Goal: Task Accomplishment & Management: Complete application form

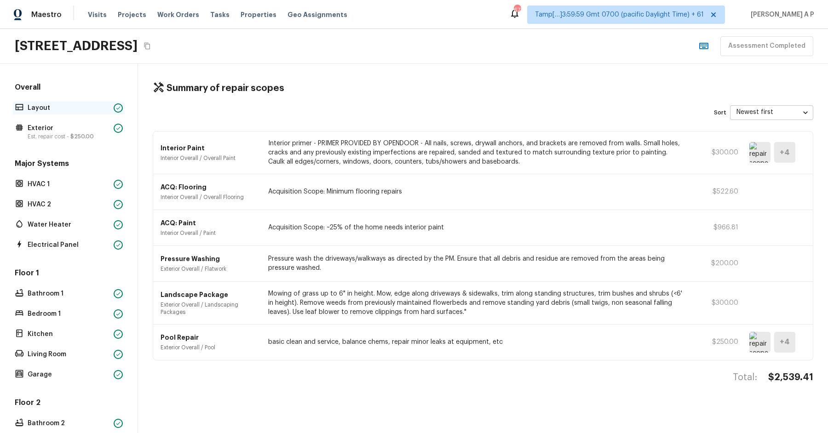
click at [84, 108] on p "Layout" at bounding box center [69, 108] width 82 height 9
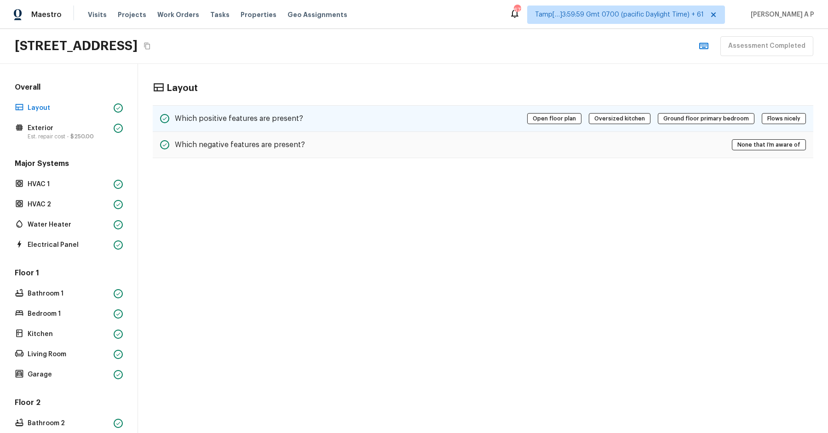
click at [271, 122] on div "Which positive features are present?" at bounding box center [231, 118] width 143 height 11
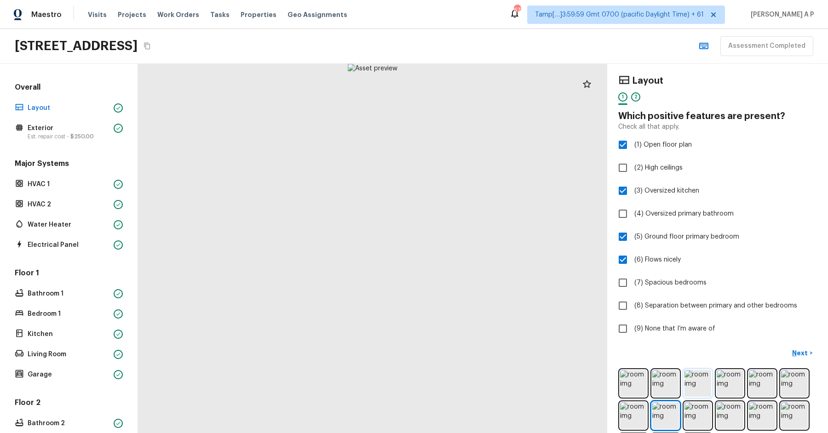
scroll to position [40, 0]
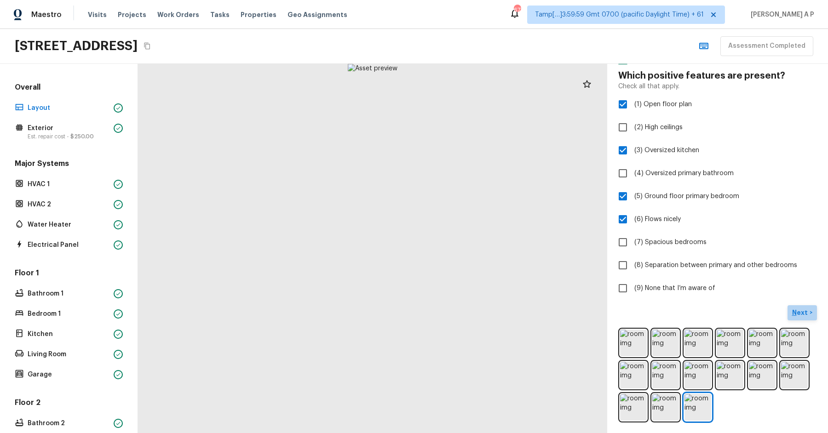
click at [795, 316] on p "Next" at bounding box center [800, 312] width 17 height 9
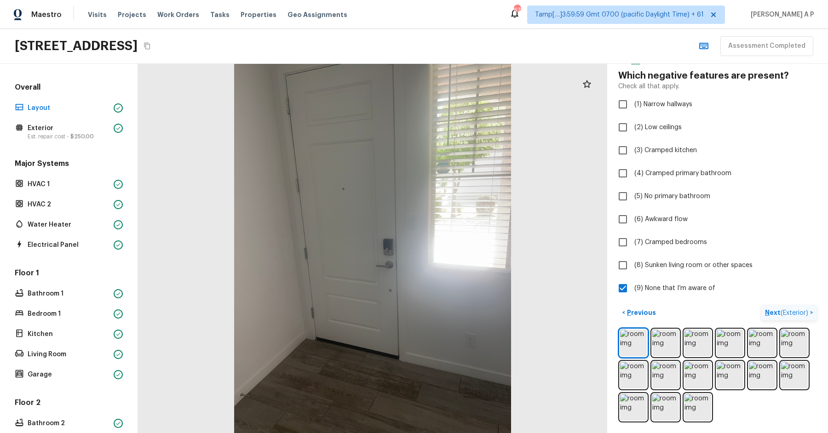
click at [795, 316] on p "Next ( Exterior )" at bounding box center [787, 313] width 45 height 10
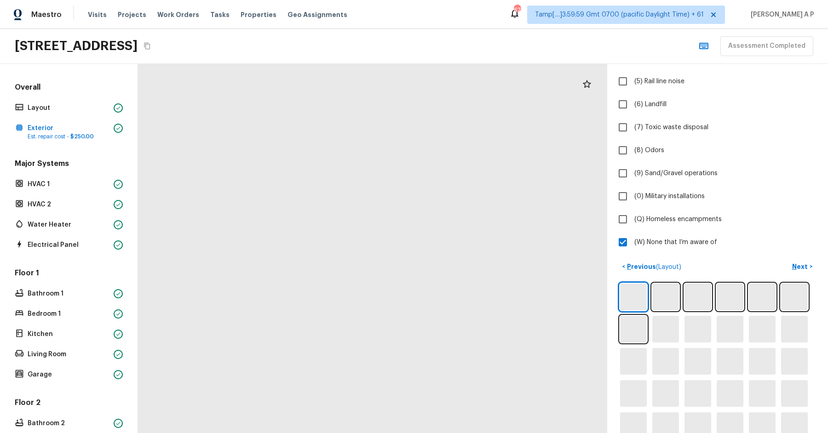
scroll to position [168, 0]
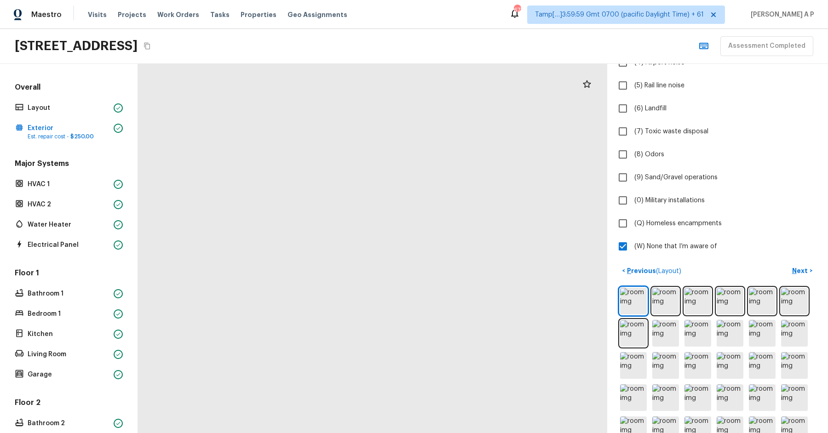
drag, startPoint x: 433, startPoint y: 178, endPoint x: 432, endPoint y: 365, distance: 186.8
drag, startPoint x: 441, startPoint y: 284, endPoint x: 441, endPoint y: 433, distance: 149.0
click at [441, 433] on html "Maestro Visits Projects Work Orders Tasks Properties Geo Assignments 677 Tamp[……" at bounding box center [414, 216] width 828 height 433
drag, startPoint x: 441, startPoint y: 431, endPoint x: 480, endPoint y: 134, distance: 299.7
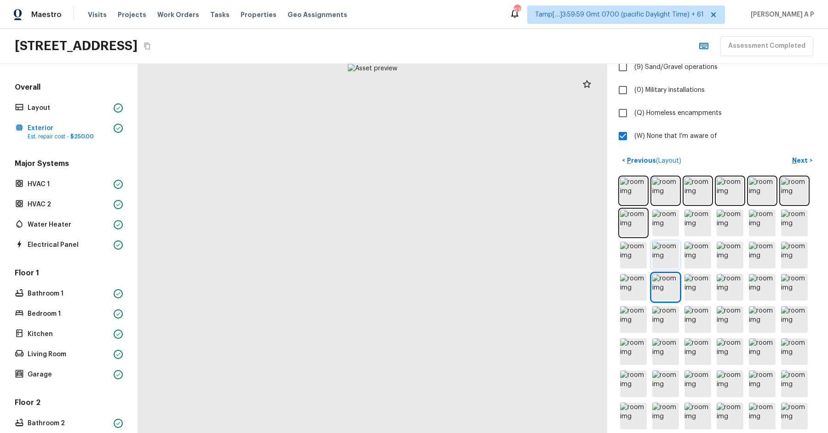
scroll to position [279, 0]
drag, startPoint x: 439, startPoint y: 219, endPoint x: 438, endPoint y: 433, distance: 213.9
click at [438, 433] on html "Maestro Visits Projects Work Orders Tasks Properties Geo Assignments 676 Tamp[……" at bounding box center [414, 216] width 828 height 433
drag, startPoint x: 401, startPoint y: 257, endPoint x: 402, endPoint y: 433, distance: 176.2
click at [402, 433] on html "Maestro Visits Projects Work Orders Tasks Properties Geo Assignments 676 Tamp[……" at bounding box center [414, 216] width 828 height 433
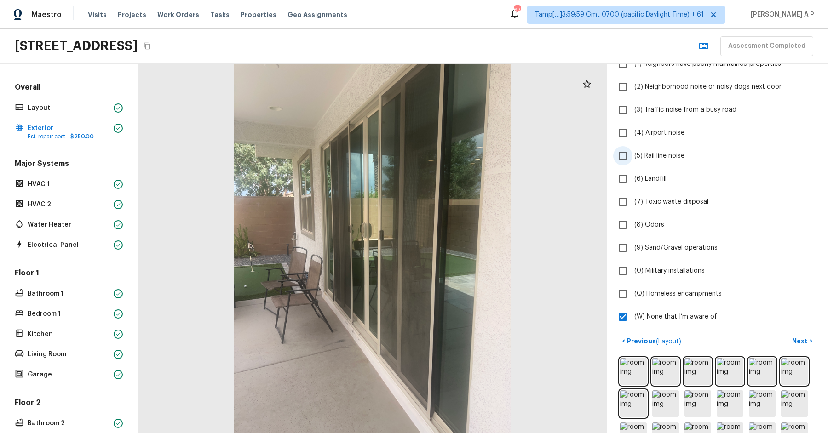
scroll to position [102, 0]
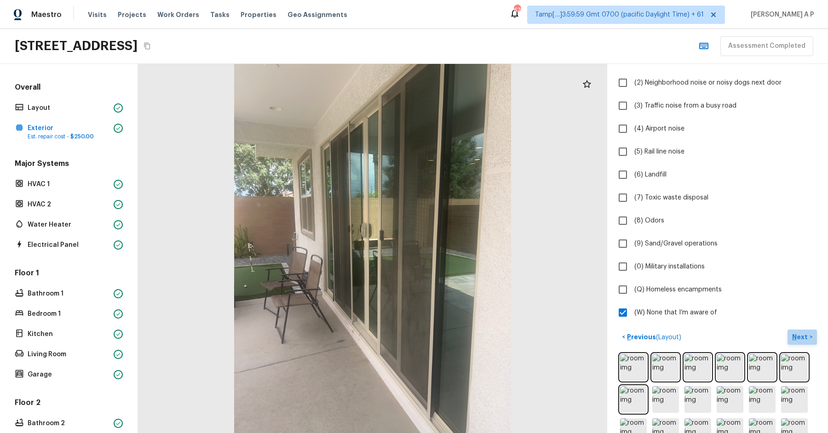
click at [801, 335] on p "Next" at bounding box center [800, 337] width 17 height 9
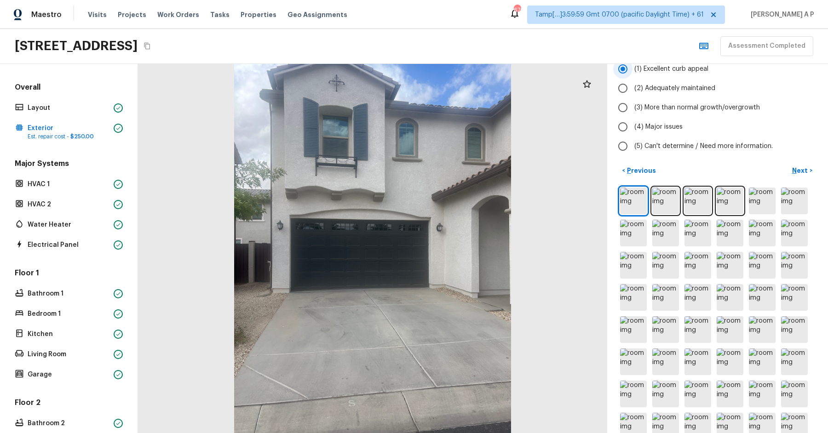
scroll to position [0, 0]
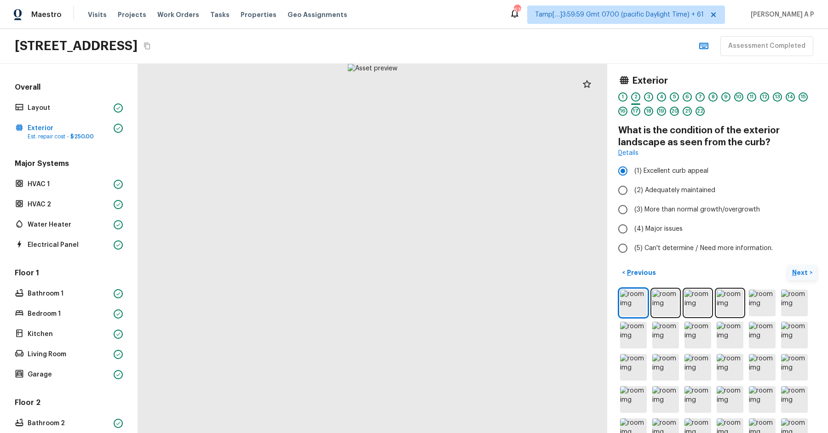
click at [806, 270] on p "Next" at bounding box center [800, 272] width 17 height 9
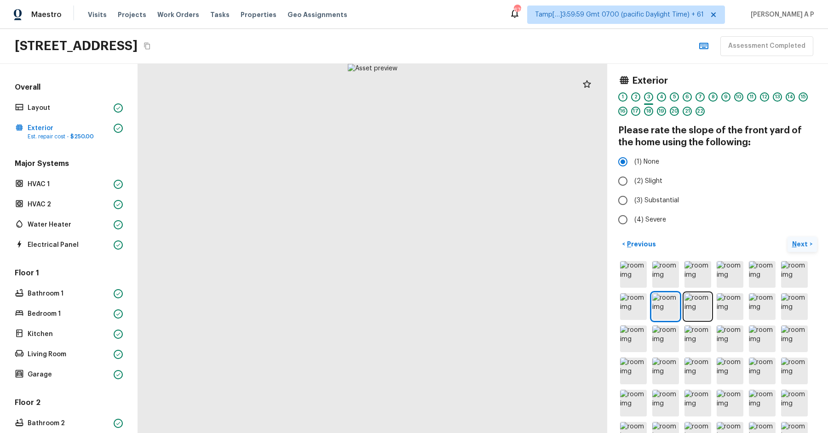
click at [811, 239] on button "Next >" at bounding box center [802, 244] width 29 height 15
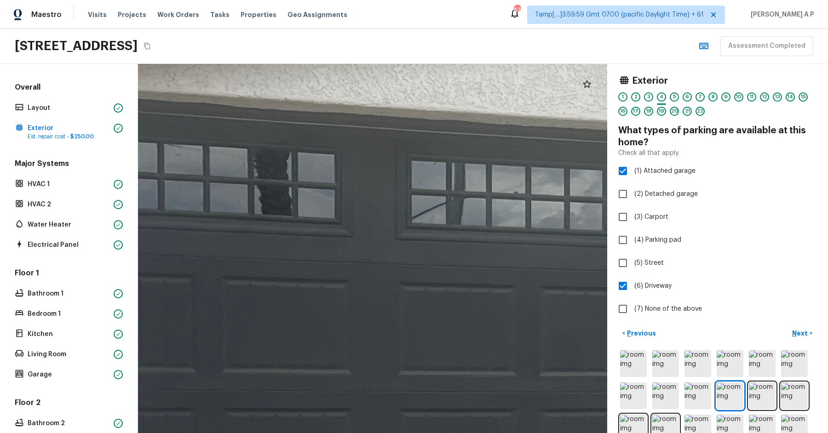
drag, startPoint x: 243, startPoint y: 178, endPoint x: 174, endPoint y: 170, distance: 69.4
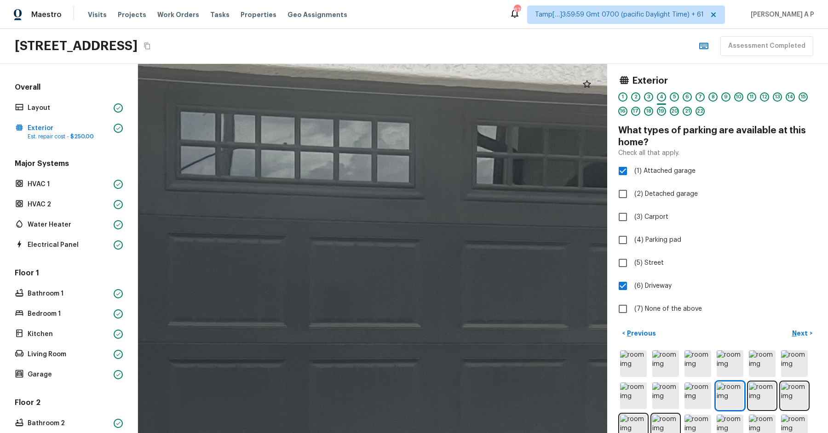
drag, startPoint x: 369, startPoint y: 171, endPoint x: 224, endPoint y: 165, distance: 146.0
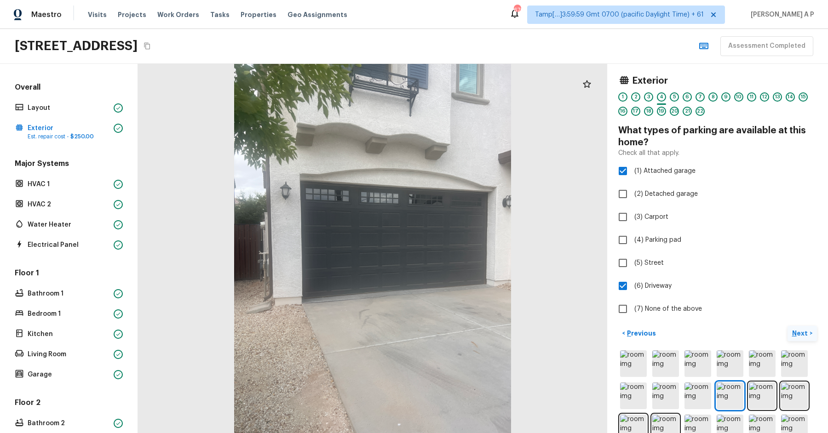
click at [801, 330] on p "Next" at bounding box center [800, 333] width 17 height 9
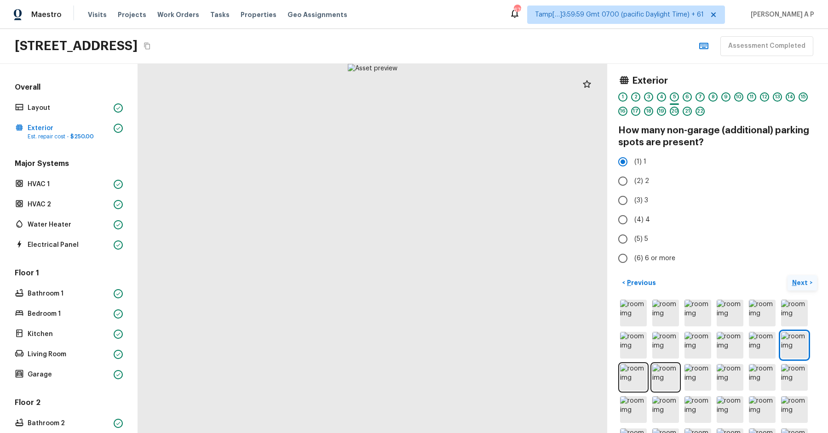
click at [803, 283] on p "Next" at bounding box center [800, 282] width 17 height 9
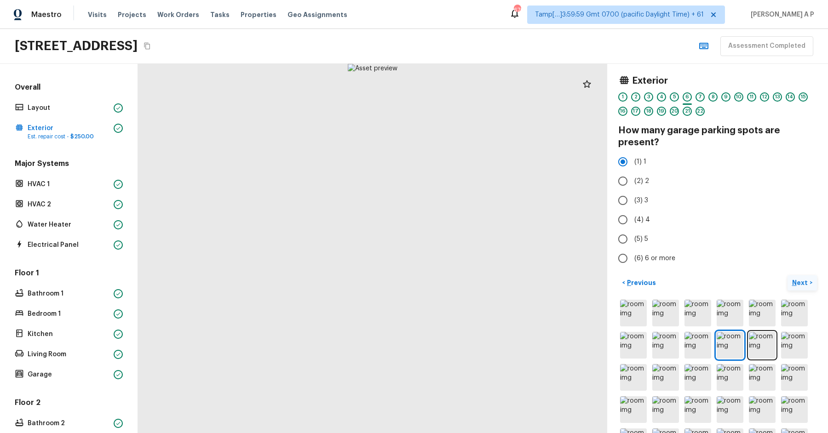
click at [803, 283] on p "Next" at bounding box center [800, 282] width 17 height 9
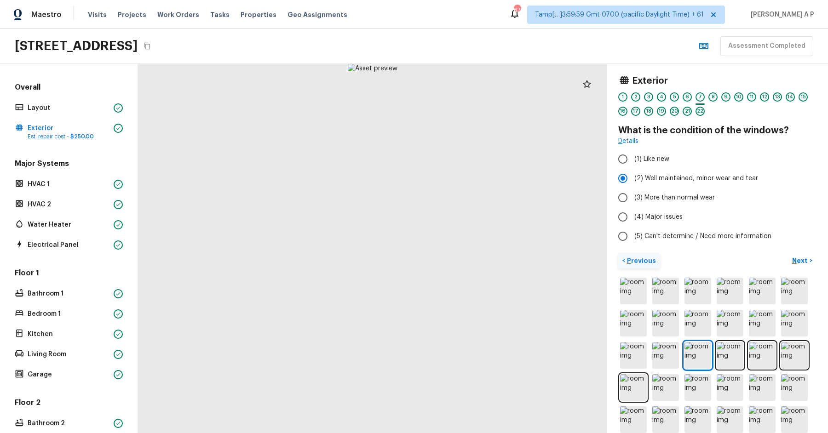
click at [628, 262] on p "Previous" at bounding box center [640, 260] width 31 height 9
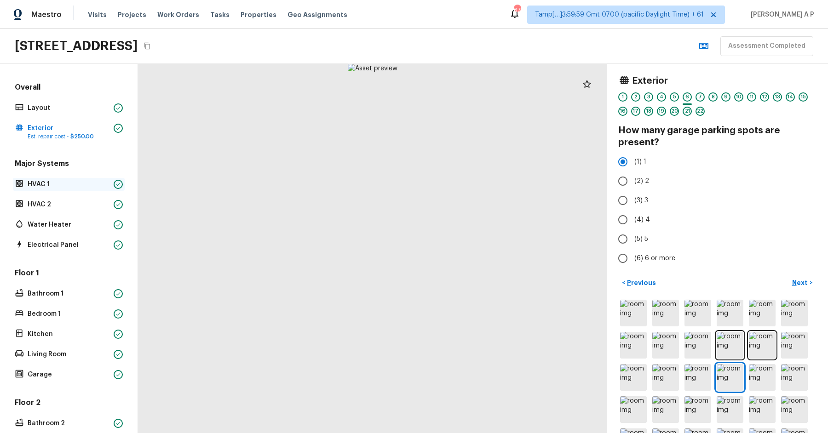
click at [95, 182] on p "HVAC 1" at bounding box center [69, 184] width 82 height 9
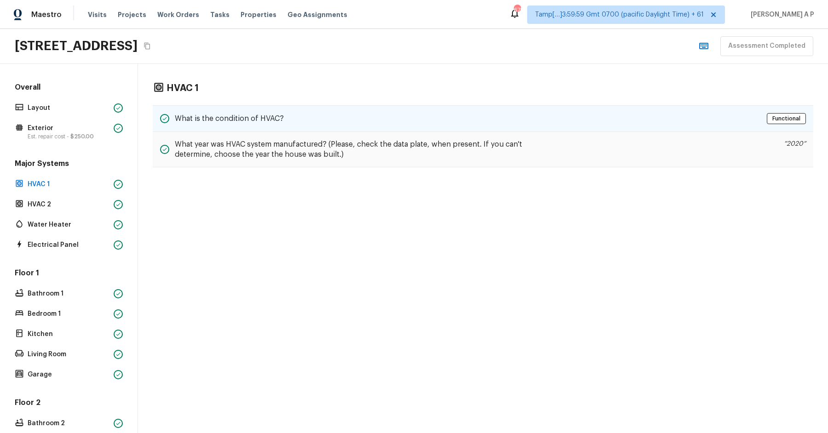
click at [220, 120] on h5 "What is the condition of HVAC?" at bounding box center [229, 119] width 109 height 10
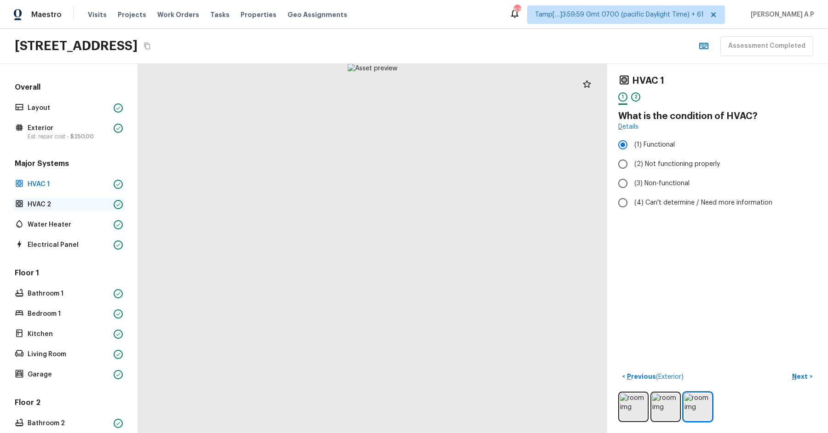
click at [61, 206] on p "HVAC 2" at bounding box center [69, 204] width 82 height 9
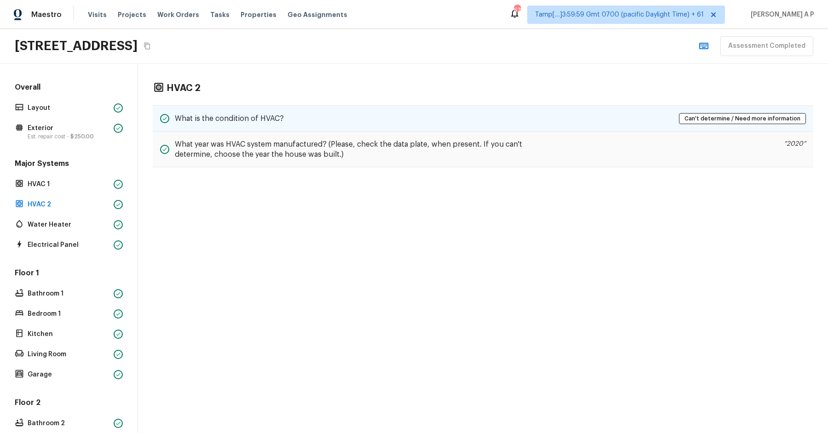
click at [215, 114] on h5 "What is the condition of HVAC?" at bounding box center [229, 119] width 109 height 10
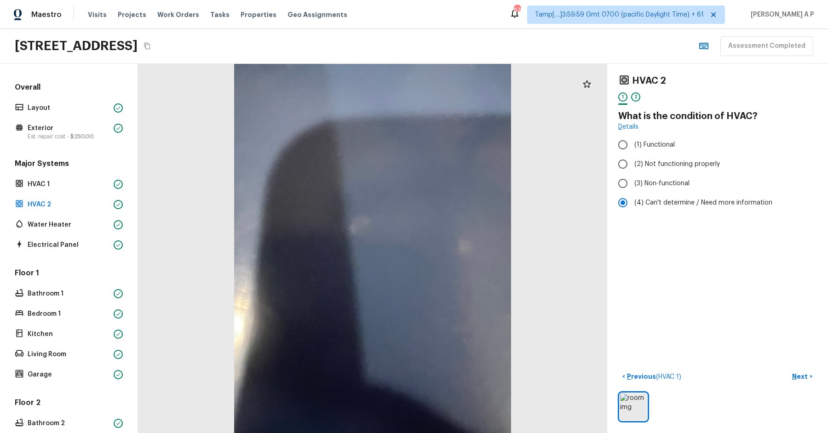
click at [80, 233] on div "Major Systems HVAC 1 HVAC 2 Water Heater Electrical Panel" at bounding box center [69, 205] width 112 height 93
click at [82, 224] on p "Water Heater" at bounding box center [69, 224] width 82 height 9
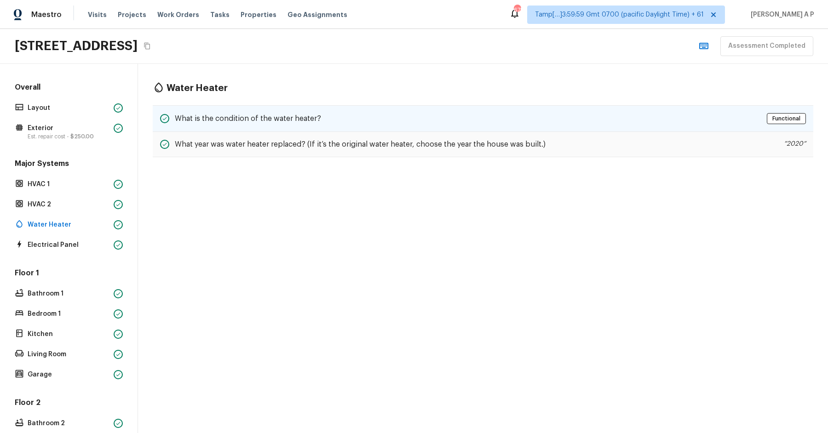
click at [232, 114] on h5 "What is the condition of the water heater?" at bounding box center [248, 119] width 146 height 10
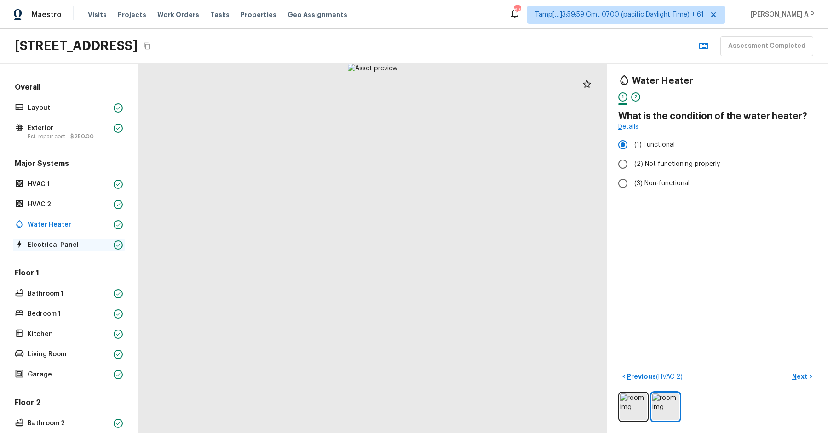
click at [87, 245] on p "Electrical Panel" at bounding box center [69, 245] width 82 height 9
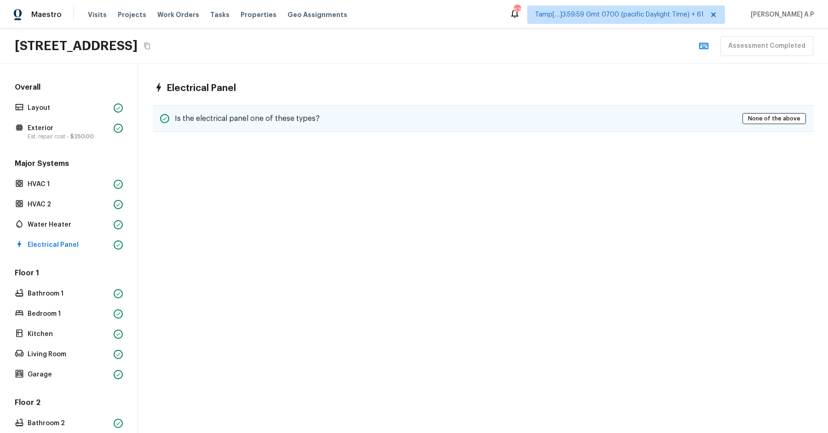
click at [208, 109] on div "Is the electrical panel one of these types? None of the above" at bounding box center [483, 118] width 661 height 27
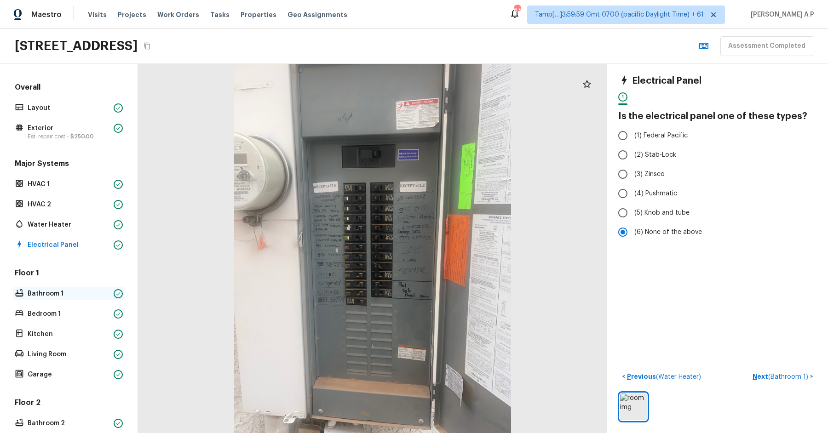
click at [103, 289] on p "Bathroom 1" at bounding box center [69, 293] width 82 height 9
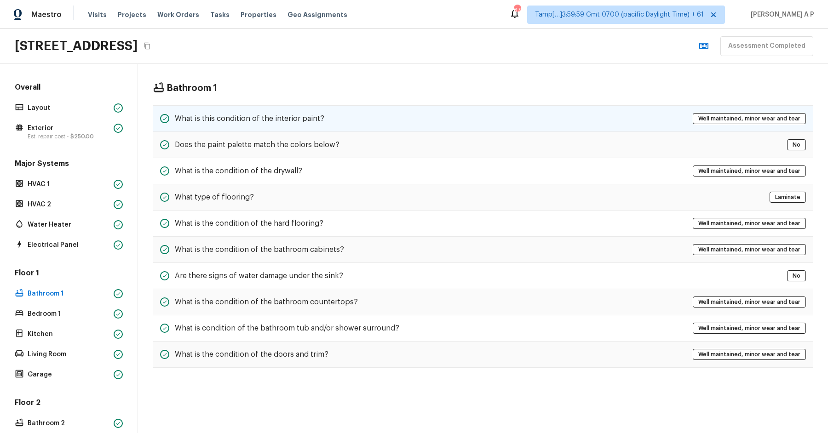
click at [300, 111] on div "What is this condition of the interior paint? Well maintained, minor wear and t…" at bounding box center [483, 118] width 661 height 27
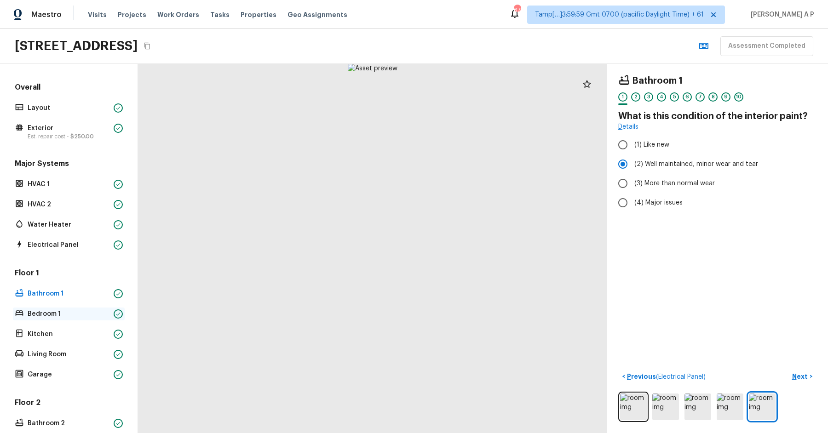
click at [46, 318] on div "Bedroom 1" at bounding box center [69, 314] width 112 height 13
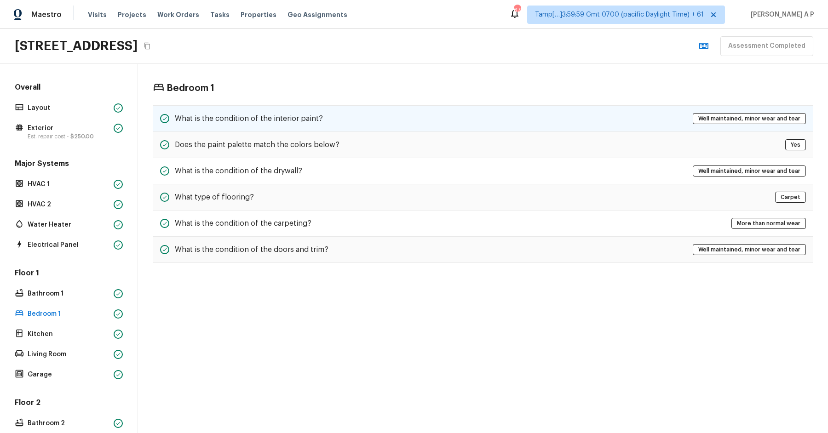
click at [311, 109] on div "What is the condition of the interior paint? Well maintained, minor wear and te…" at bounding box center [483, 118] width 661 height 27
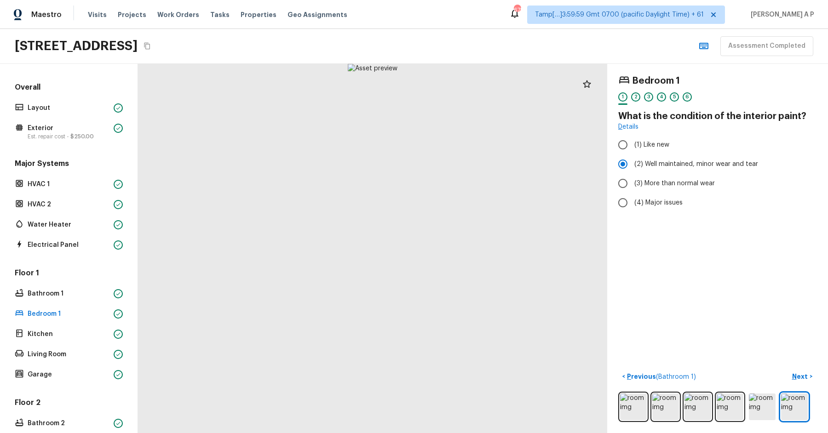
click at [71, 299] on div "Floor 1 Bathroom 1 Bedroom 1 Kitchen Living Room Garage" at bounding box center [69, 324] width 112 height 113
click at [72, 297] on p "Bathroom 1" at bounding box center [69, 293] width 82 height 9
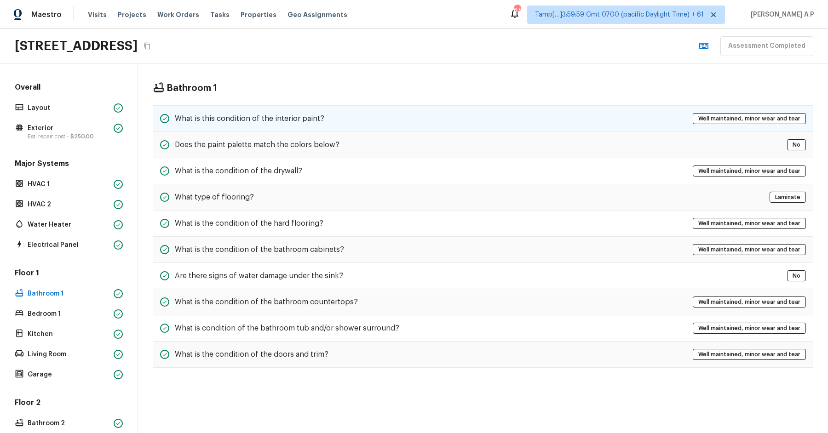
click at [259, 107] on div "What is this condition of the interior paint? Well maintained, minor wear and t…" at bounding box center [483, 118] width 661 height 27
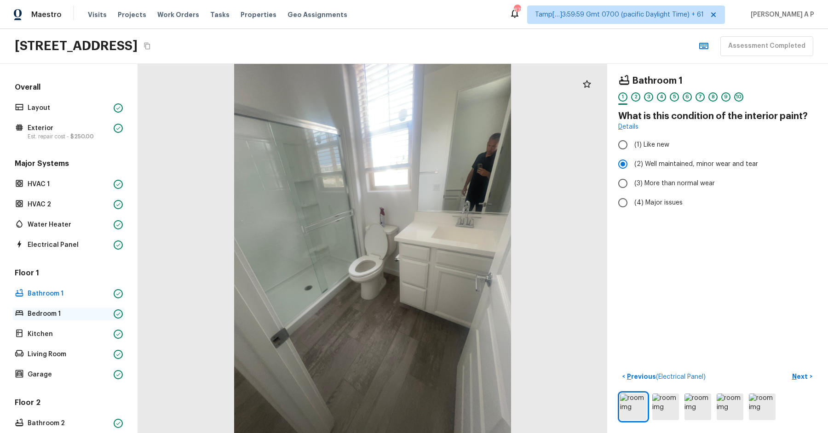
click at [83, 315] on p "Bedroom 1" at bounding box center [69, 314] width 82 height 9
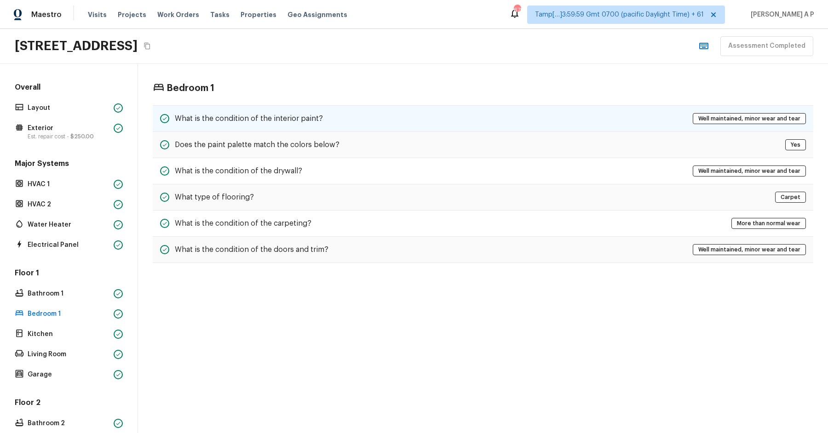
click at [336, 113] on div "What is the condition of the interior paint? Well maintained, minor wear and te…" at bounding box center [483, 118] width 661 height 27
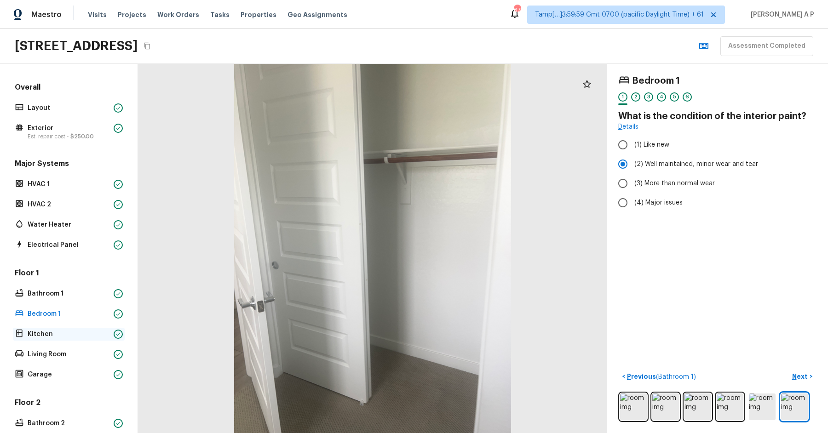
click at [68, 333] on p "Kitchen" at bounding box center [69, 334] width 82 height 9
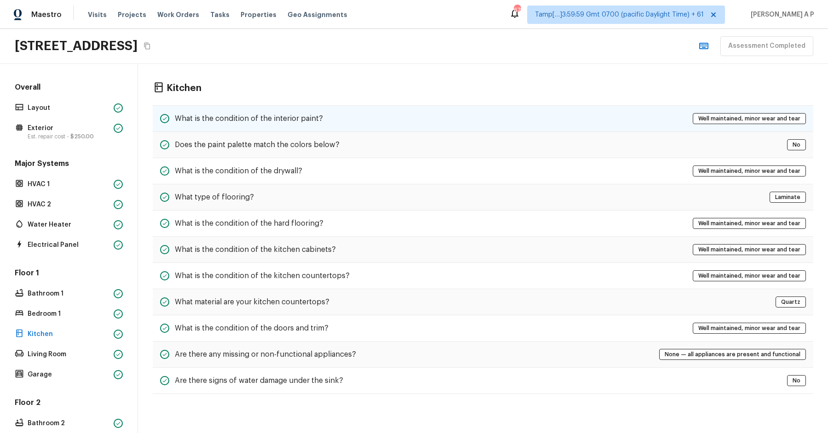
click at [265, 118] on h5 "What is the condition of the interior paint?" at bounding box center [249, 119] width 148 height 10
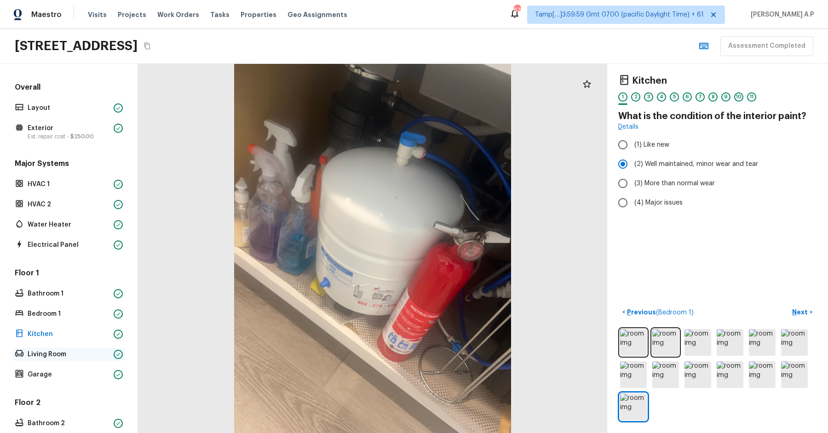
click at [85, 351] on p "Living Room" at bounding box center [69, 354] width 82 height 9
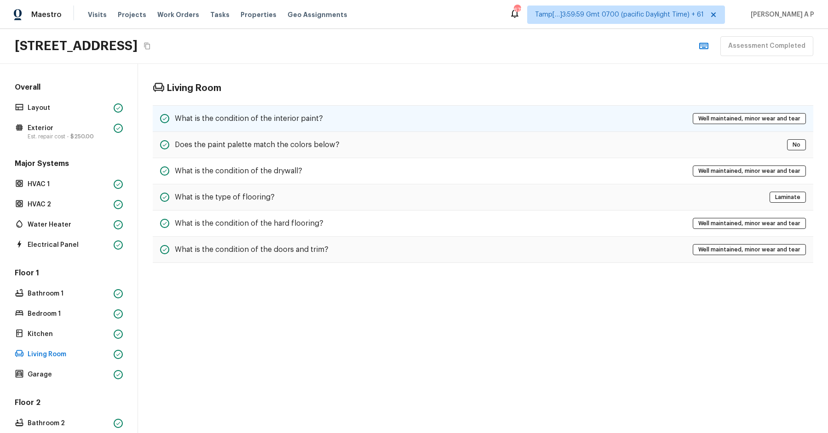
click at [264, 120] on h5 "What is the condition of the interior paint?" at bounding box center [249, 119] width 148 height 10
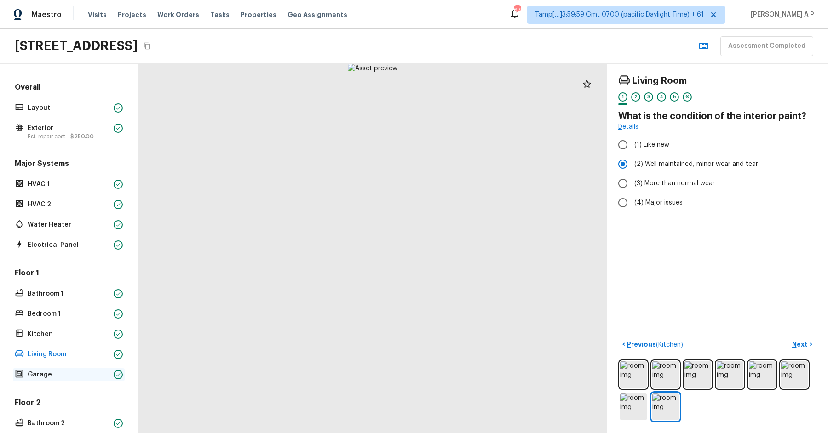
click at [52, 371] on p "Garage" at bounding box center [69, 374] width 82 height 9
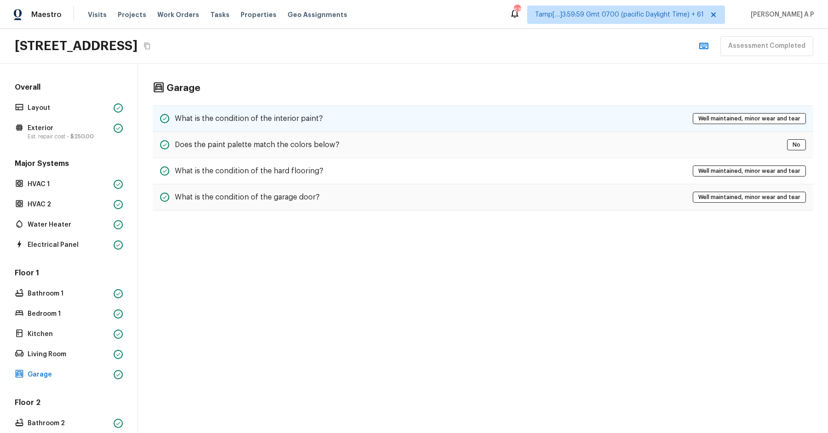
click at [274, 116] on h5 "What is the condition of the interior paint?" at bounding box center [249, 119] width 148 height 10
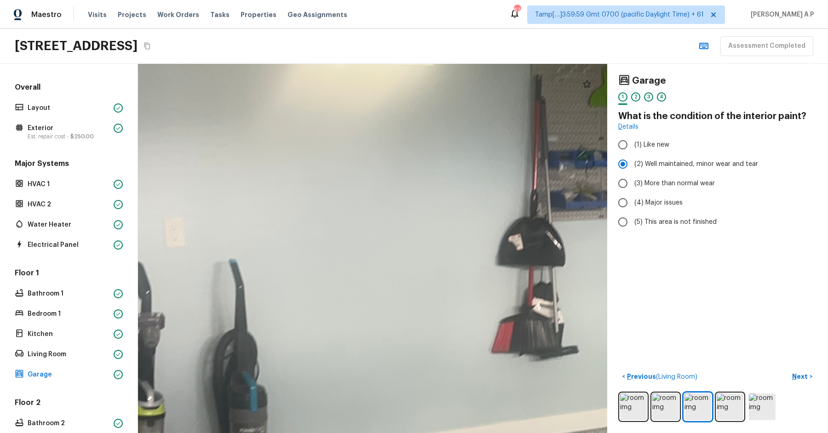
drag, startPoint x: 322, startPoint y: 208, endPoint x: 240, endPoint y: 290, distance: 116.1
click at [241, 288] on div at bounding box center [559, 369] width 1978 height 1557
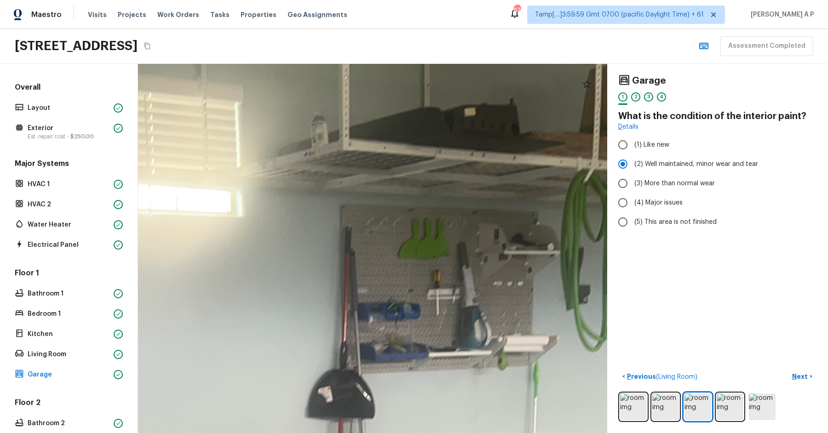
drag, startPoint x: 373, startPoint y: 247, endPoint x: 276, endPoint y: 252, distance: 96.7
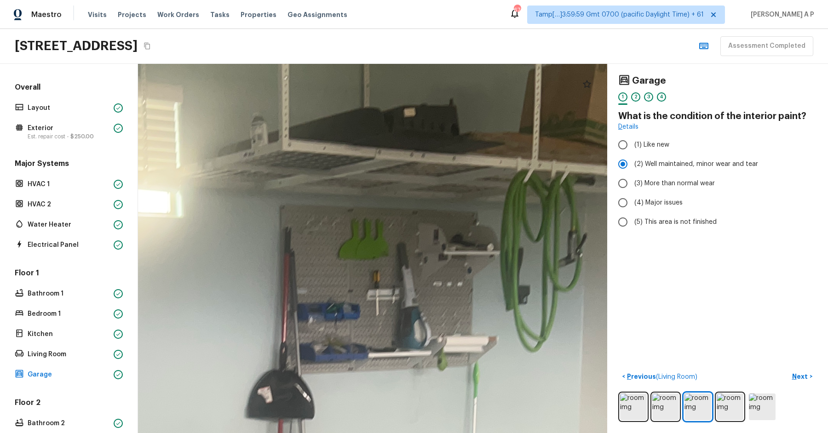
drag, startPoint x: 351, startPoint y: 259, endPoint x: 292, endPoint y: 257, distance: 58.5
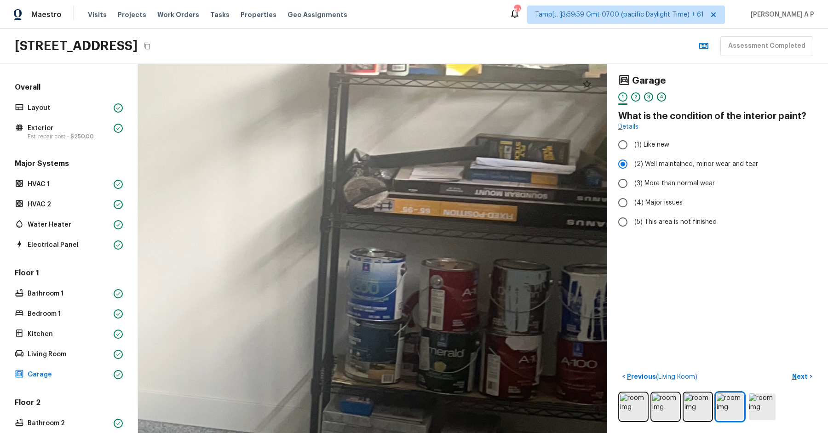
drag, startPoint x: 457, startPoint y: 254, endPoint x: 392, endPoint y: 352, distance: 117.1
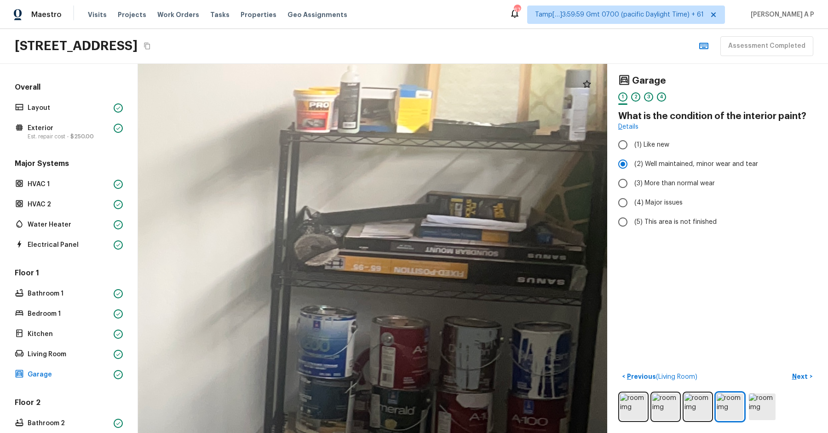
drag, startPoint x: 431, startPoint y: 301, endPoint x: 352, endPoint y: 309, distance: 80.0
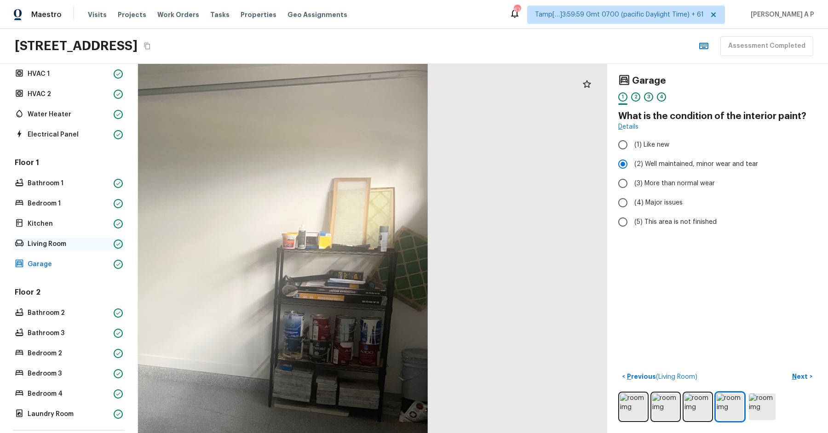
scroll to position [198, 0]
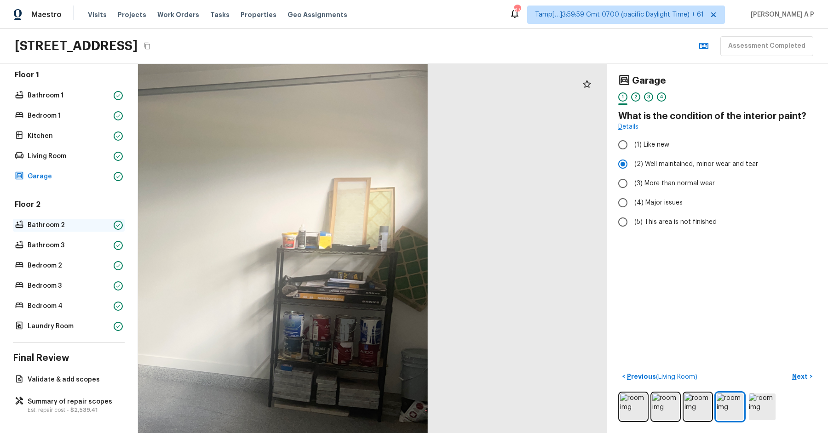
click at [104, 219] on div "Bathroom 2" at bounding box center [69, 225] width 112 height 13
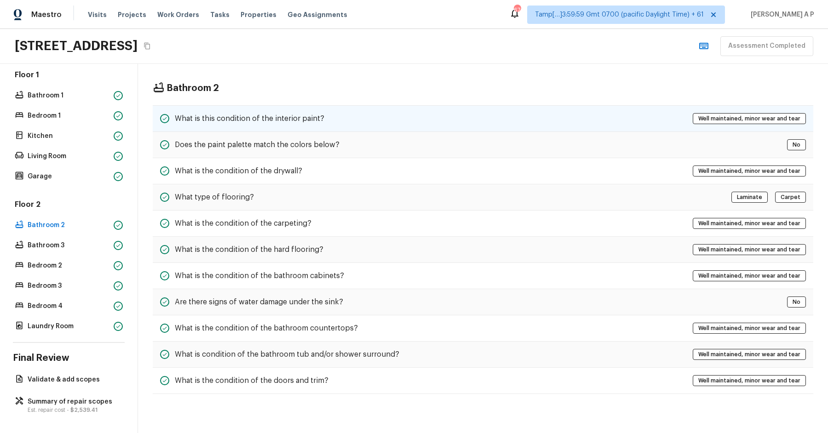
click at [293, 114] on h5 "What is this condition of the interior paint?" at bounding box center [250, 119] width 150 height 10
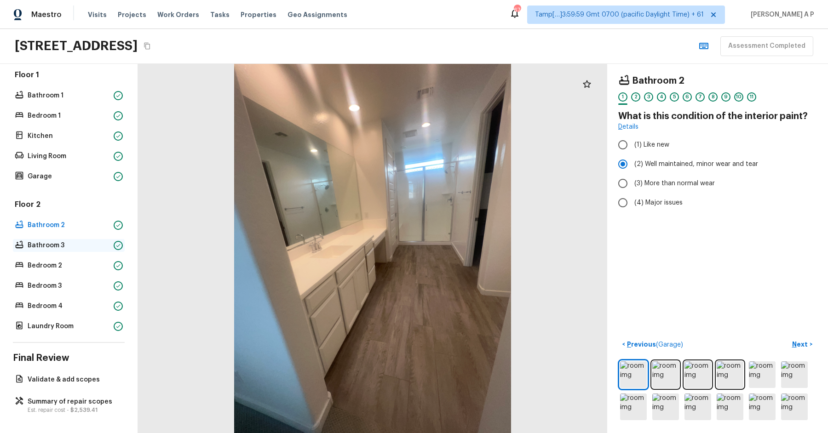
click at [90, 247] on p "Bathroom 3" at bounding box center [69, 245] width 82 height 9
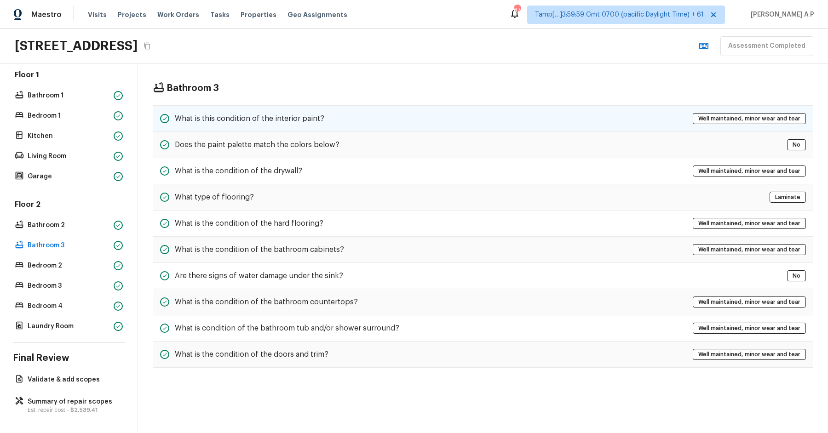
click at [266, 124] on div "What is this condition of the interior paint? Well maintained, minor wear and t…" at bounding box center [483, 118] width 661 height 27
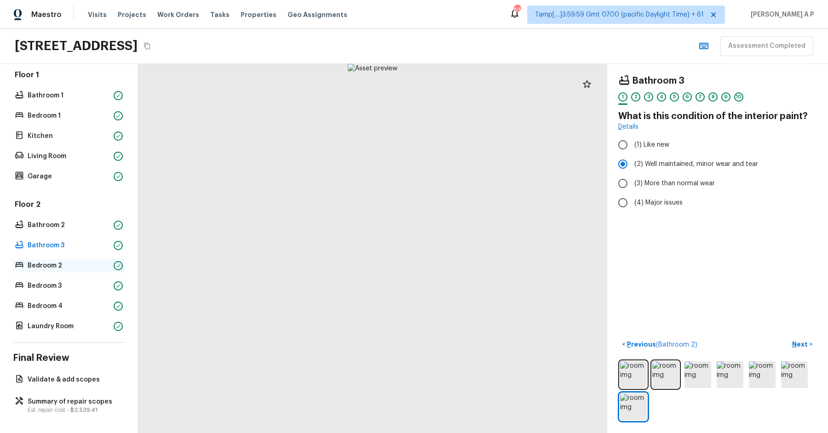
click at [67, 267] on p "Bedroom 2" at bounding box center [69, 265] width 82 height 9
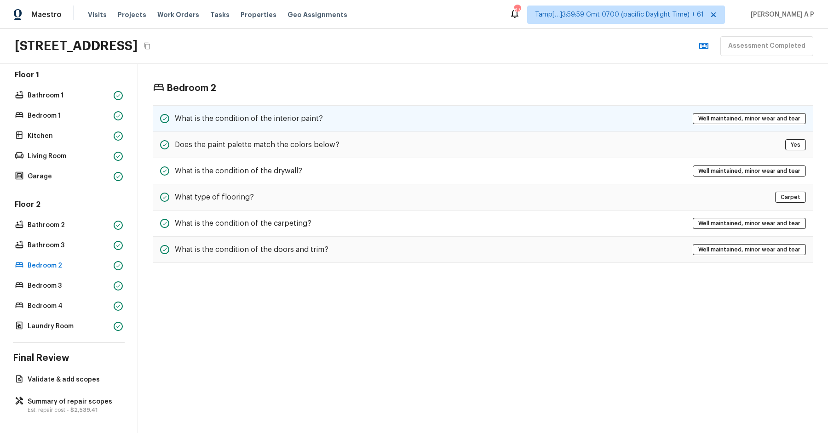
click at [226, 115] on h5 "What is the condition of the interior paint?" at bounding box center [249, 119] width 148 height 10
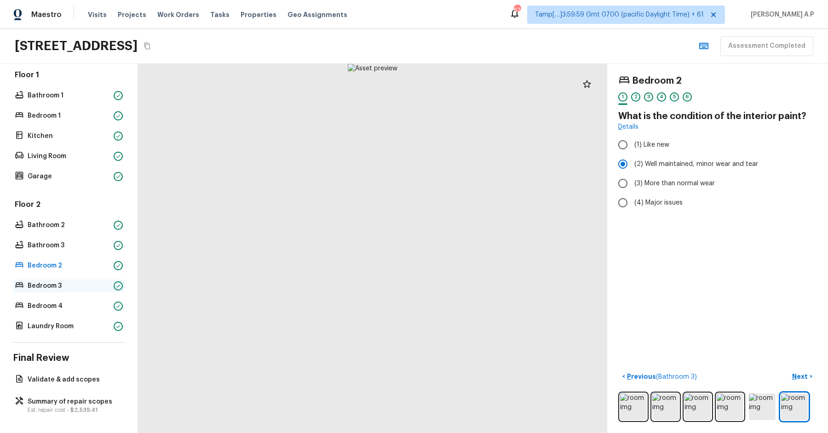
click at [67, 288] on p "Bedroom 3" at bounding box center [69, 286] width 82 height 9
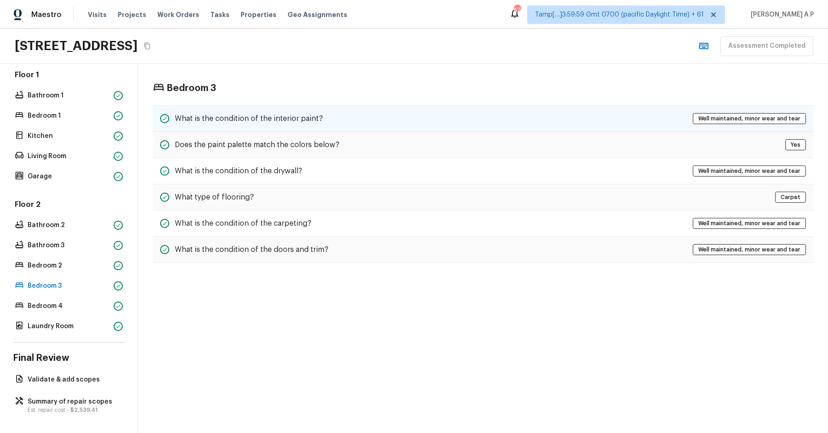
click at [222, 115] on h5 "What is the condition of the interior paint?" at bounding box center [249, 119] width 148 height 10
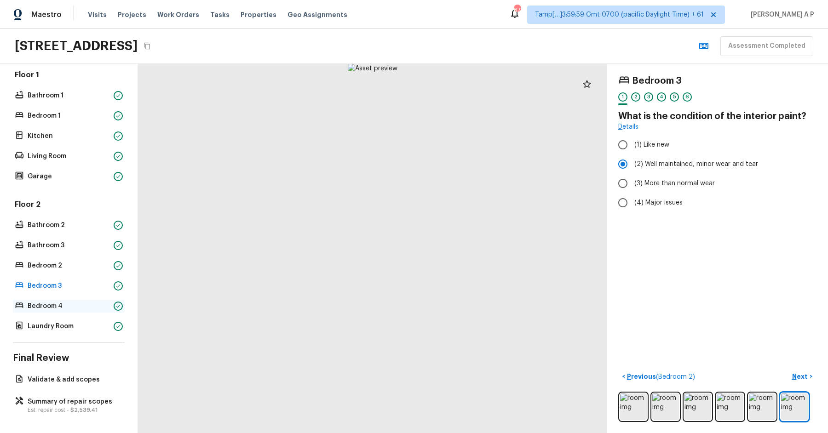
click at [80, 309] on p "Bedroom 4" at bounding box center [69, 306] width 82 height 9
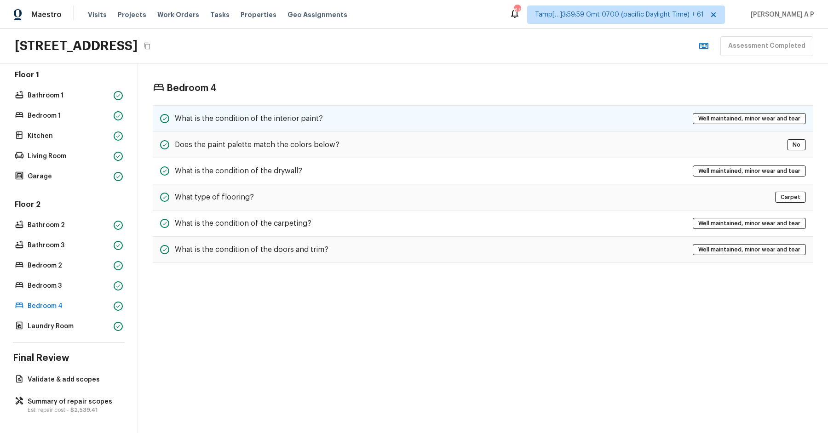
click at [278, 114] on h5 "What is the condition of the interior paint?" at bounding box center [249, 119] width 148 height 10
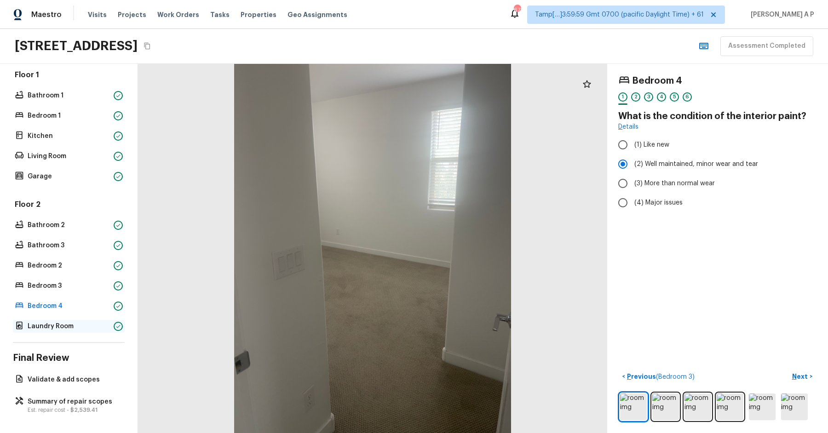
click at [115, 329] on div at bounding box center [118, 326] width 9 height 9
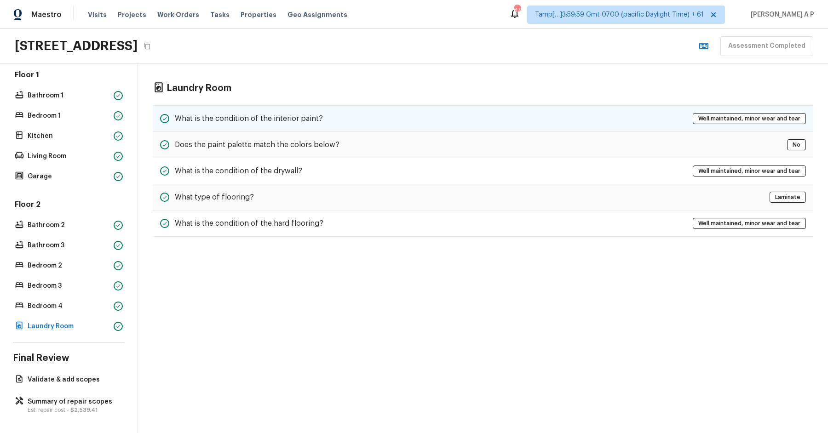
click at [326, 117] on div "What is the condition of the interior paint? Well maintained, minor wear and te…" at bounding box center [483, 118] width 661 height 27
